Goal: Book appointment/travel/reservation

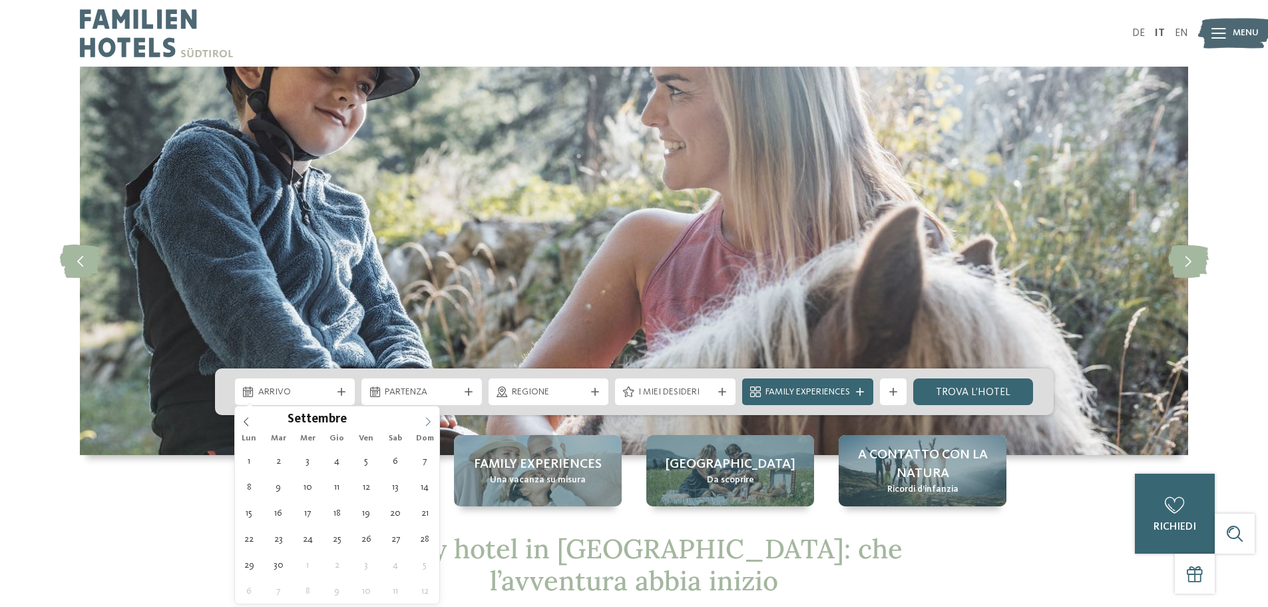
click at [422, 417] on span at bounding box center [428, 417] width 23 height 23
type div "[DATE]"
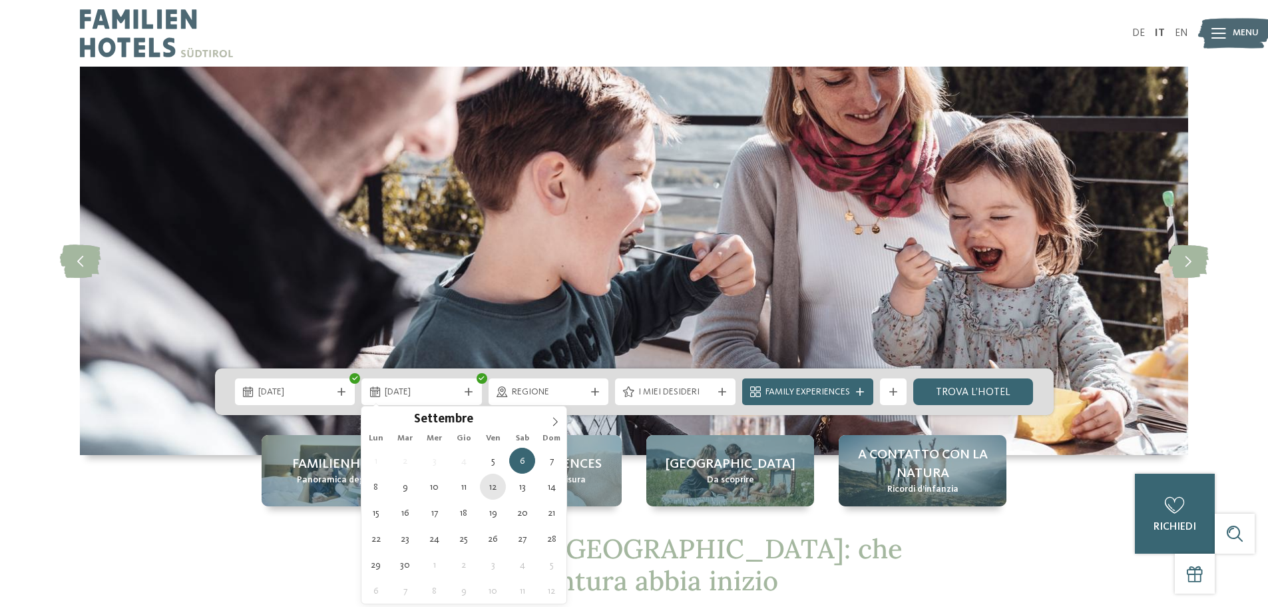
type div "[DATE]"
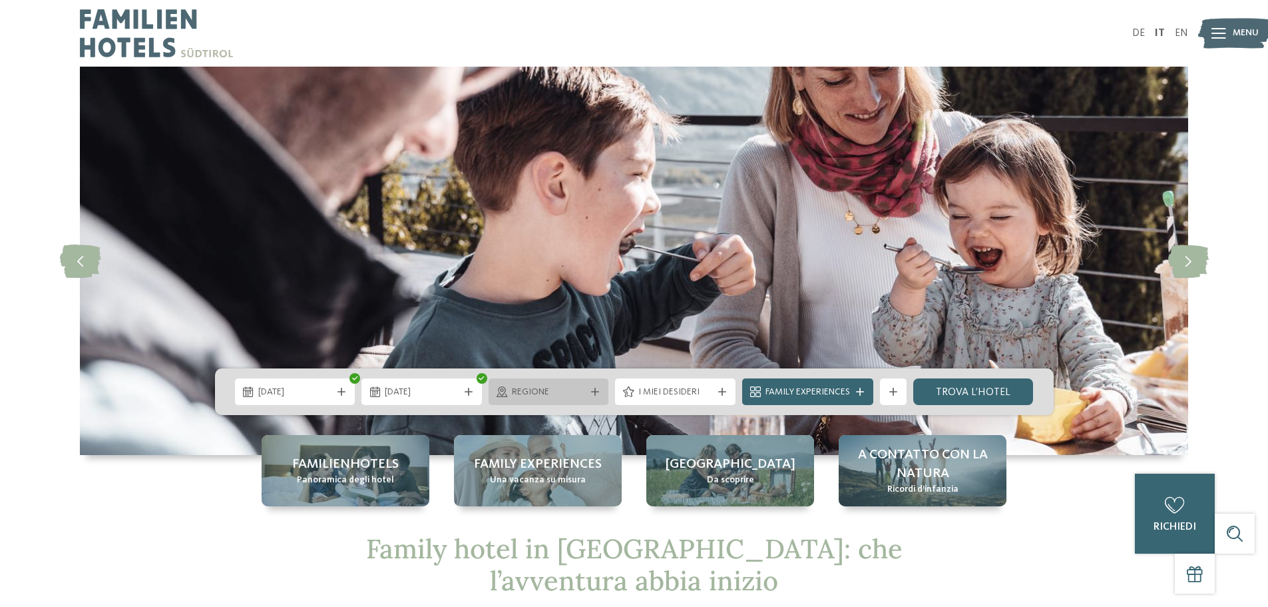
click at [589, 393] on div at bounding box center [595, 391] width 13 height 8
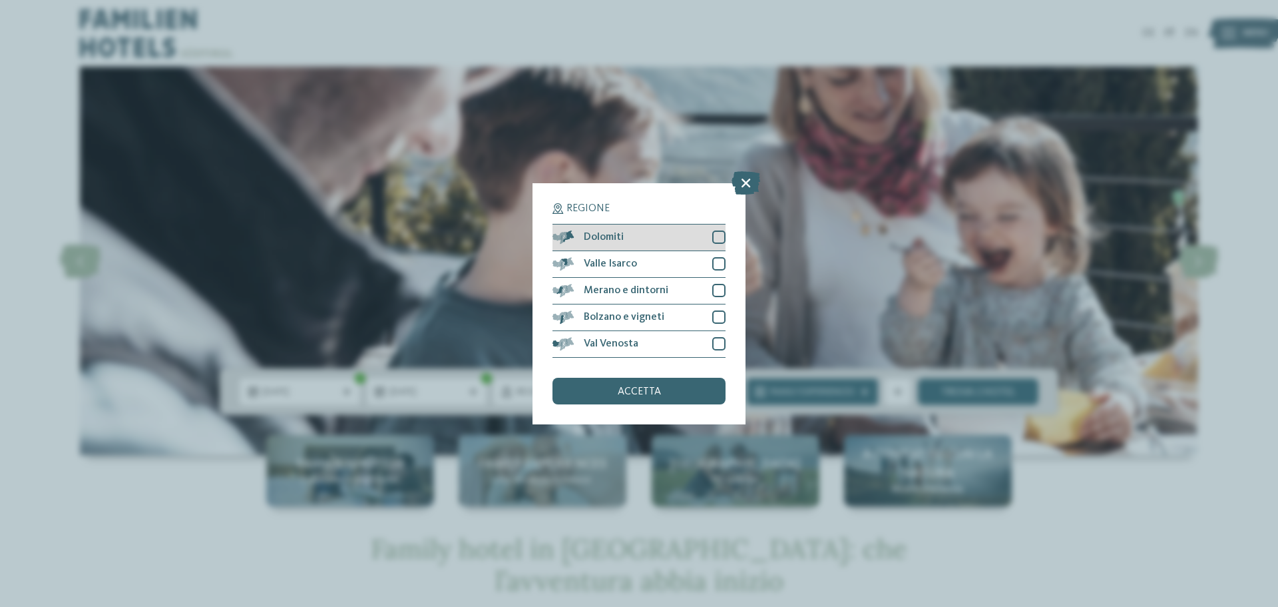
click at [717, 238] on div at bounding box center [718, 236] width 13 height 13
click at [718, 274] on div "Valle Isarco" at bounding box center [639, 264] width 173 height 27
click at [715, 286] on div at bounding box center [718, 290] width 13 height 13
click at [715, 304] on div "Bolzano e vigneti" at bounding box center [639, 317] width 173 height 27
click at [713, 337] on div at bounding box center [718, 343] width 13 height 13
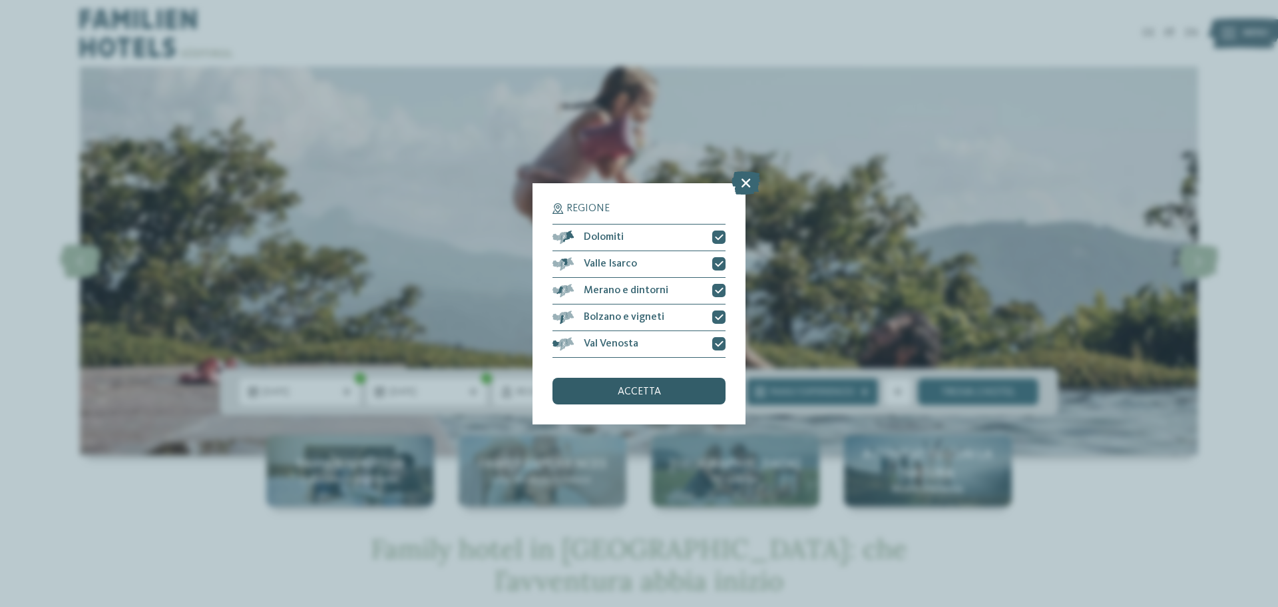
click at [700, 391] on div "accetta" at bounding box center [639, 390] width 173 height 27
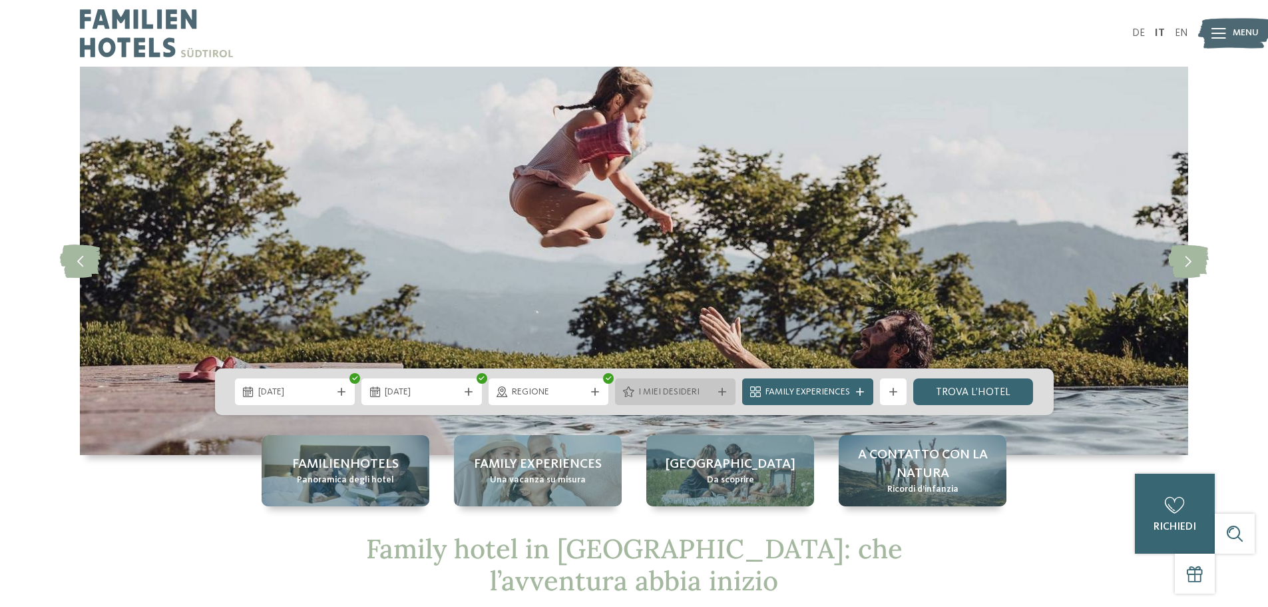
click at [716, 395] on div at bounding box center [722, 391] width 13 height 8
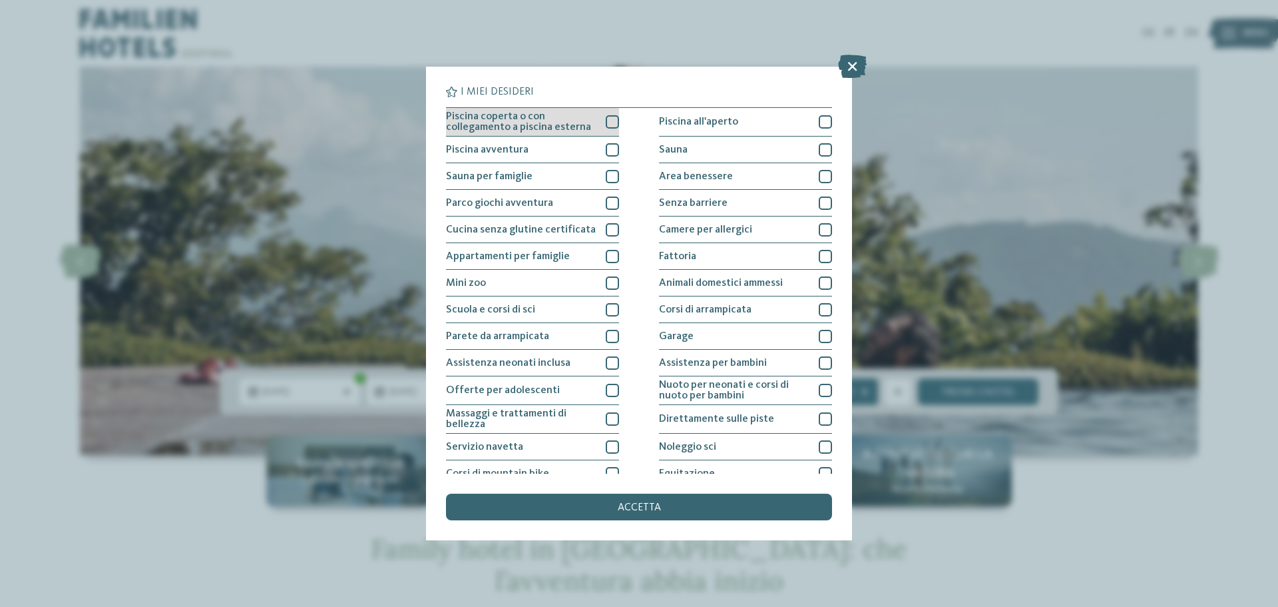
click at [597, 123] on div "Piscina coperta o con collegamento a piscina esterna" at bounding box center [532, 122] width 173 height 29
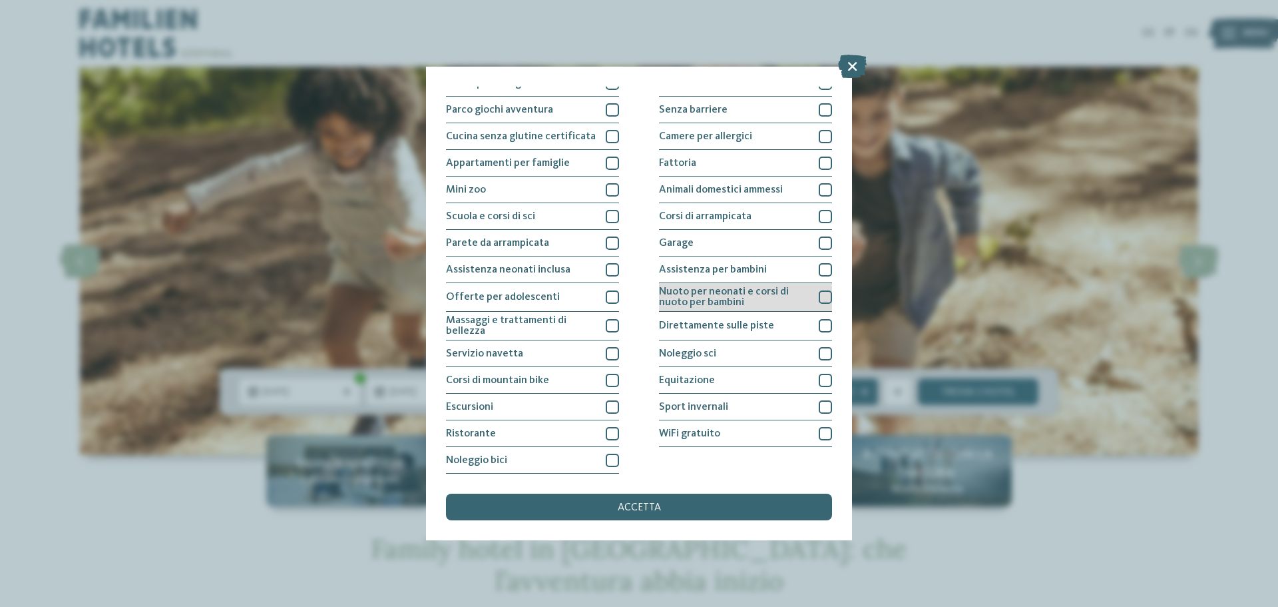
scroll to position [27, 0]
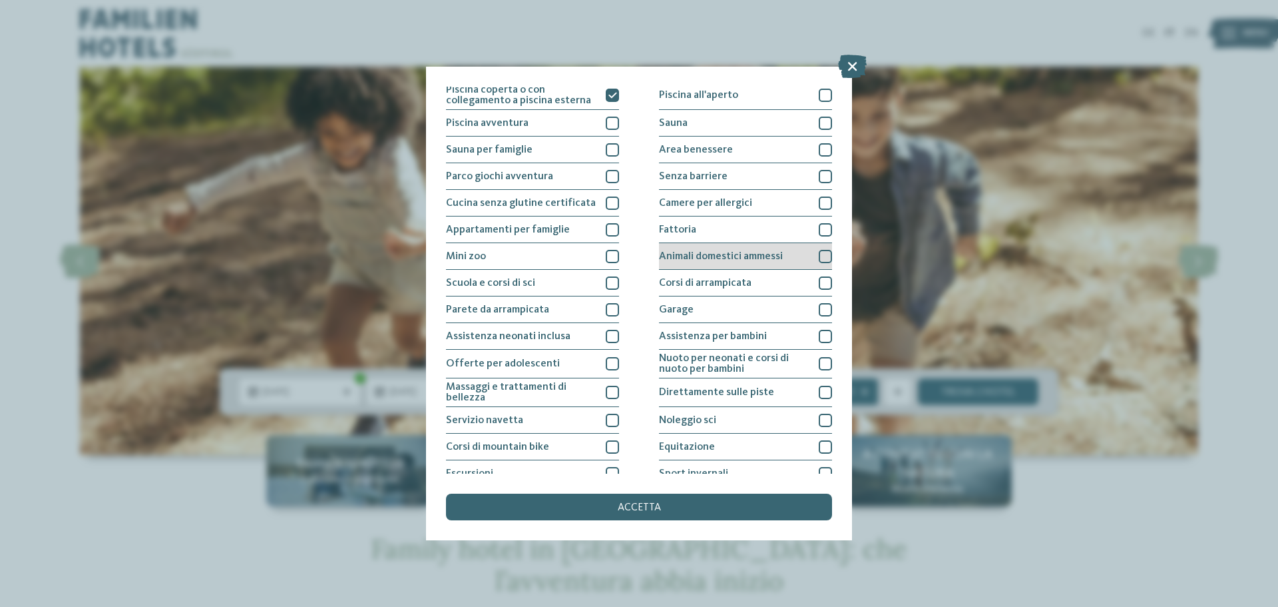
click at [819, 257] on div at bounding box center [825, 256] width 13 height 13
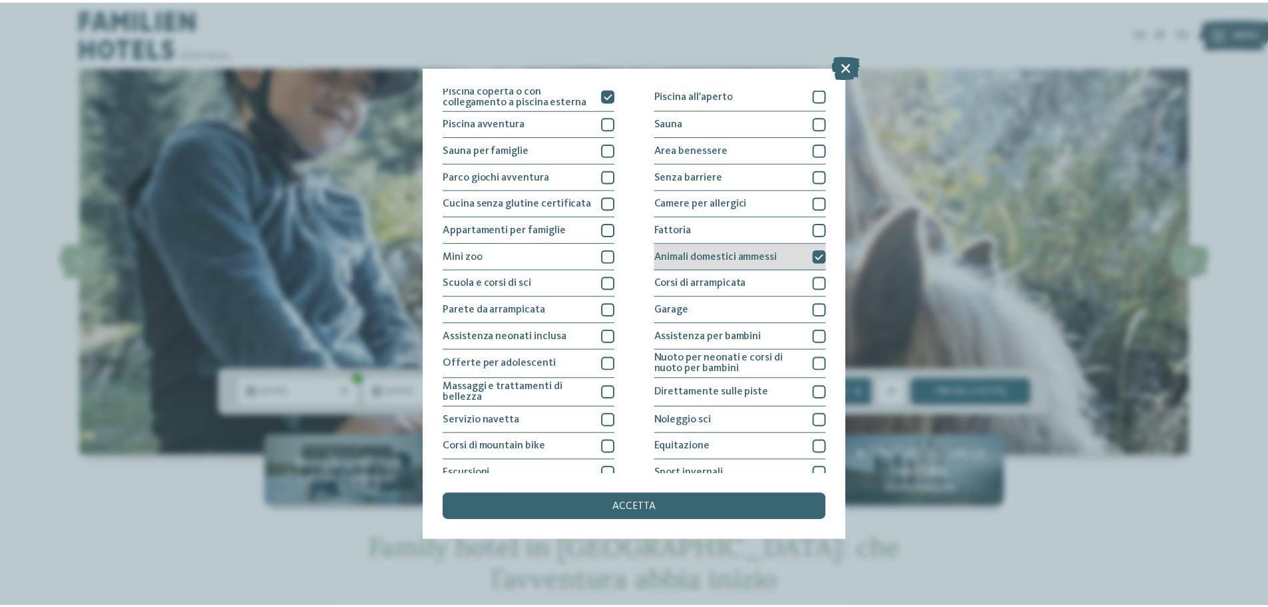
scroll to position [0, 0]
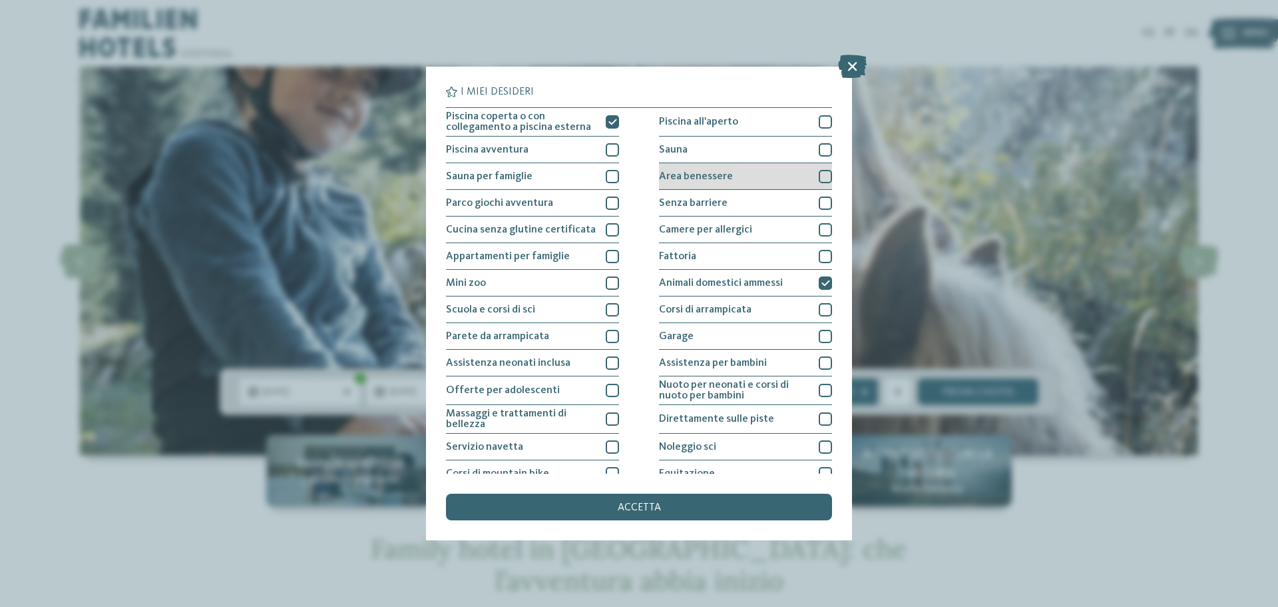
click at [819, 181] on div at bounding box center [825, 176] width 13 height 13
click at [676, 503] on div "accetta" at bounding box center [639, 506] width 386 height 27
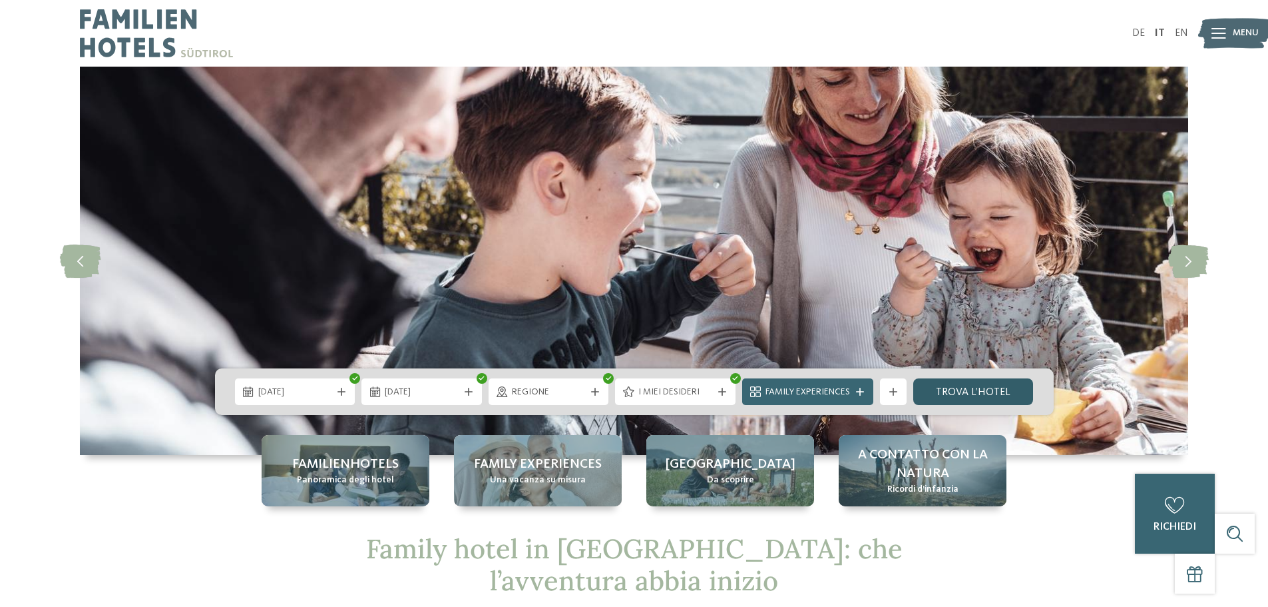
click at [977, 397] on link "trova l’hotel" at bounding box center [973, 391] width 121 height 27
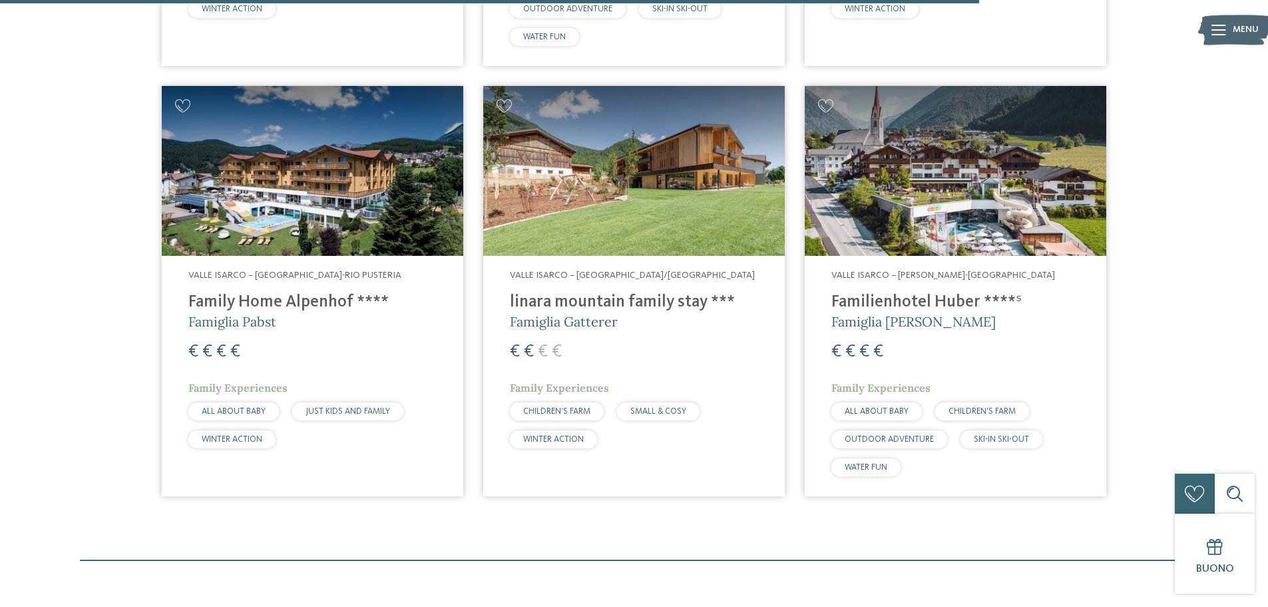
scroll to position [1735, 0]
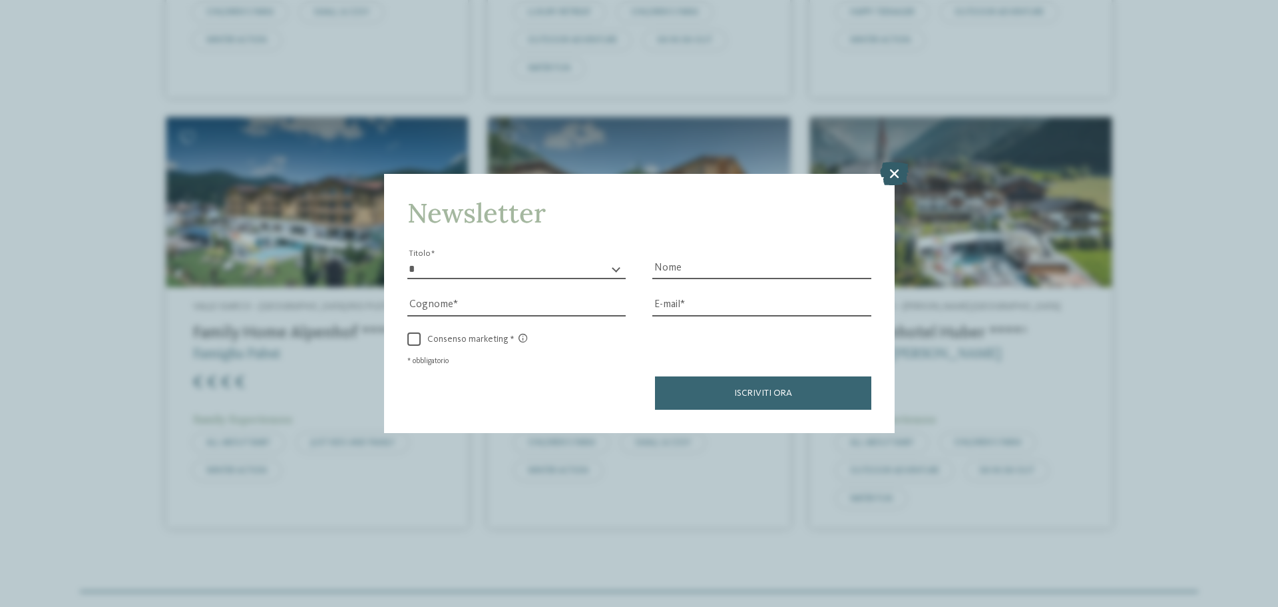
click at [895, 172] on icon at bounding box center [894, 173] width 29 height 23
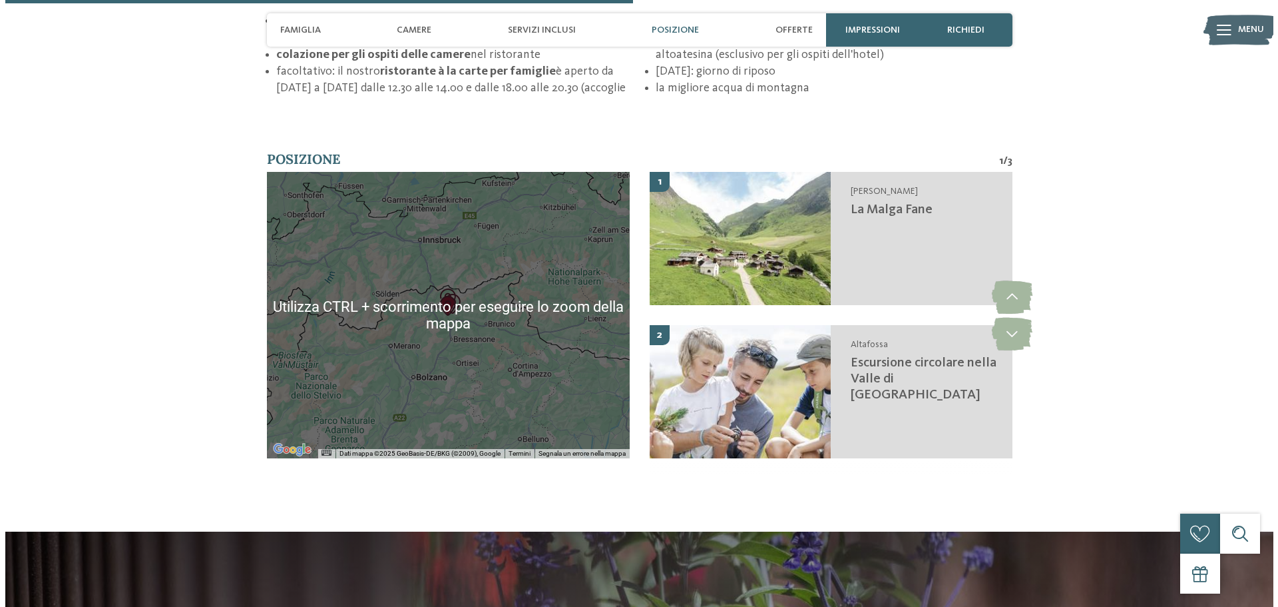
scroll to position [2064, 0]
